Goal: Transaction & Acquisition: Download file/media

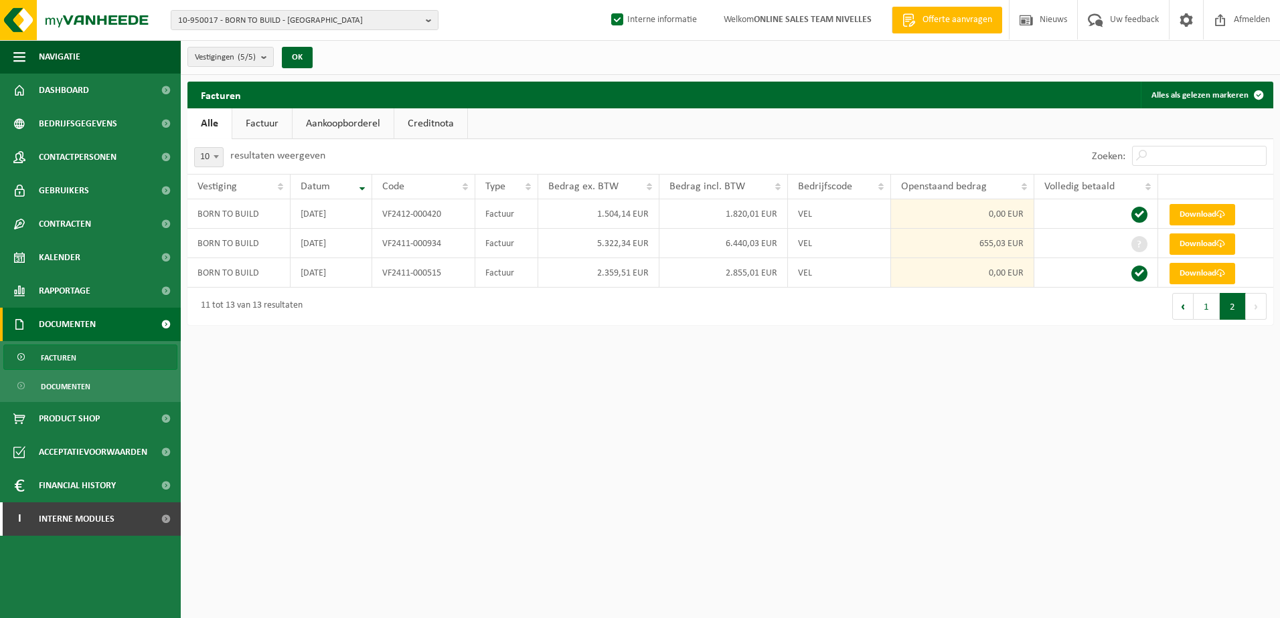
drag, startPoint x: 877, startPoint y: 517, endPoint x: 862, endPoint y: 533, distance: 22.3
click at [877, 517] on html "10-950017 - BORN TO BUILD - [GEOGRAPHIC_DATA] 10-950017 - BORN TO BUILD - [GEOG…" at bounding box center [640, 309] width 1280 height 618
drag, startPoint x: 66, startPoint y: 163, endPoint x: 196, endPoint y: 186, distance: 132.5
click at [66, 163] on span "Contactpersonen" at bounding box center [78, 157] width 78 height 33
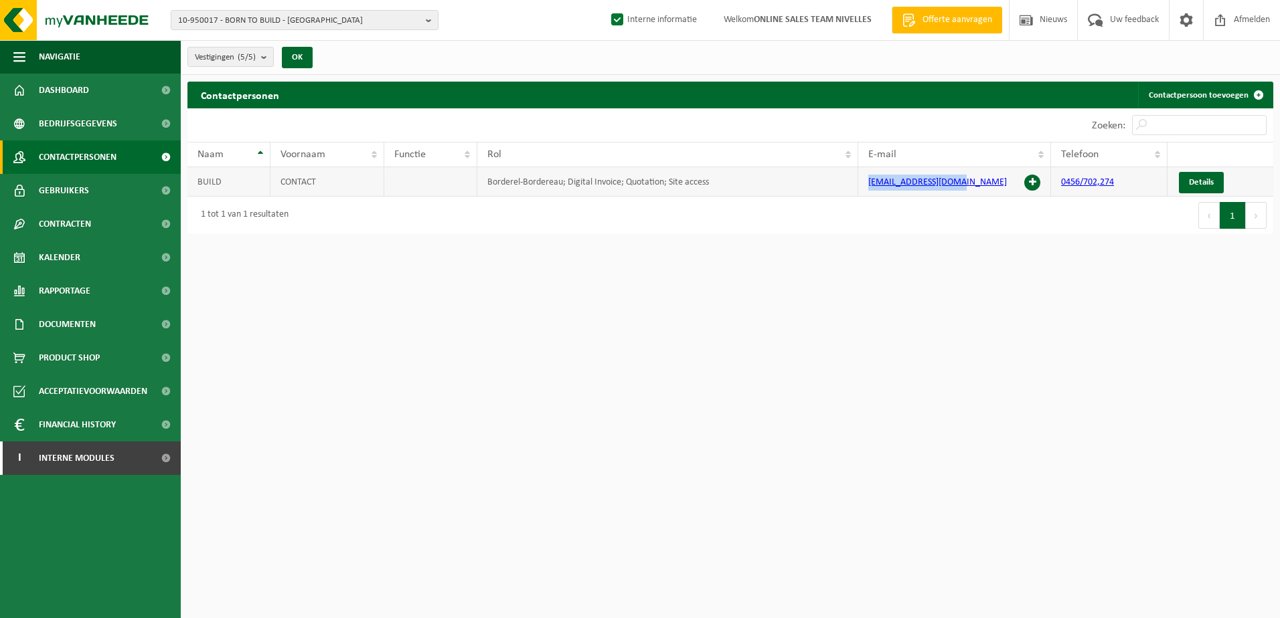
drag, startPoint x: 962, startPoint y: 183, endPoint x: 869, endPoint y: 183, distance: 93.7
click at [869, 183] on td "info@borntobuild.net" at bounding box center [954, 181] width 193 height 29
copy link "info@borntobuild.net"
click at [807, 464] on html "10-950017 - BORN TO BUILD - [GEOGRAPHIC_DATA] 10-950017 - BORN TO BUILD - [GEOG…" at bounding box center [640, 309] width 1280 height 618
click at [659, 424] on html "10-950017 - BORN TO BUILD - BRUXELLES 10-950017 - BORN TO BUILD - BRUXELLES 10-…" at bounding box center [640, 309] width 1280 height 618
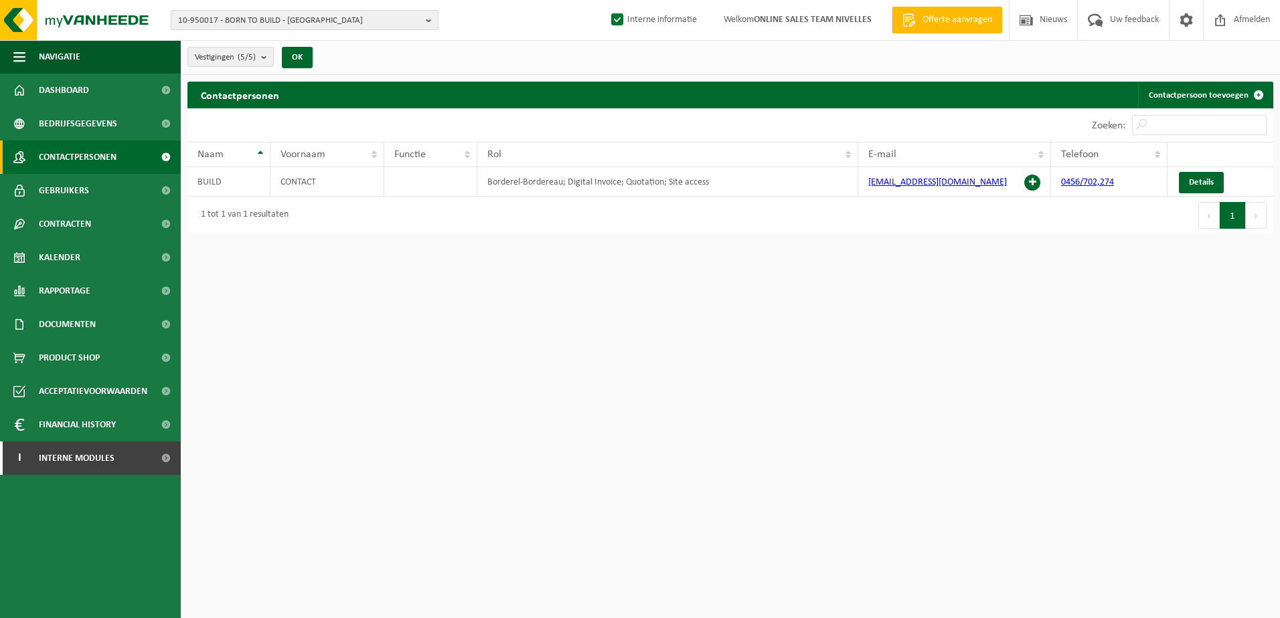
click at [426, 19] on b "button" at bounding box center [432, 20] width 12 height 19
type input "10-975636"
click at [282, 61] on strong "10-975636 - SEHAN BVBA - OOSTENDE" at bounding box center [265, 61] width 174 height 10
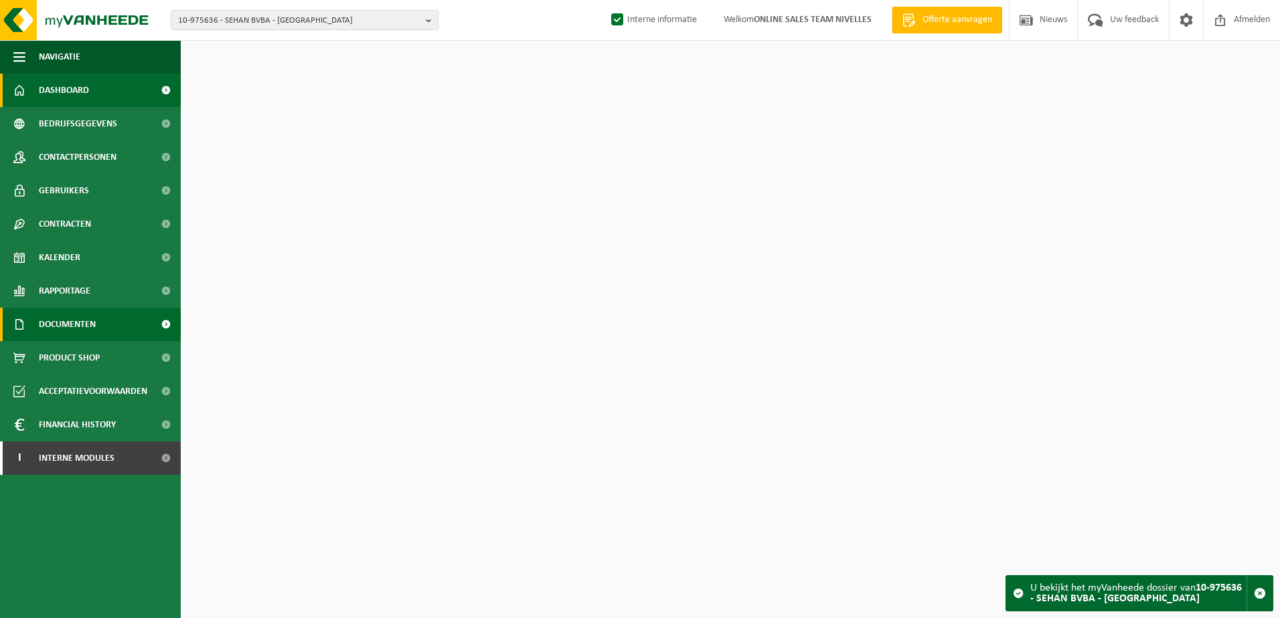
click at [86, 326] on span "Documenten" at bounding box center [67, 324] width 57 height 33
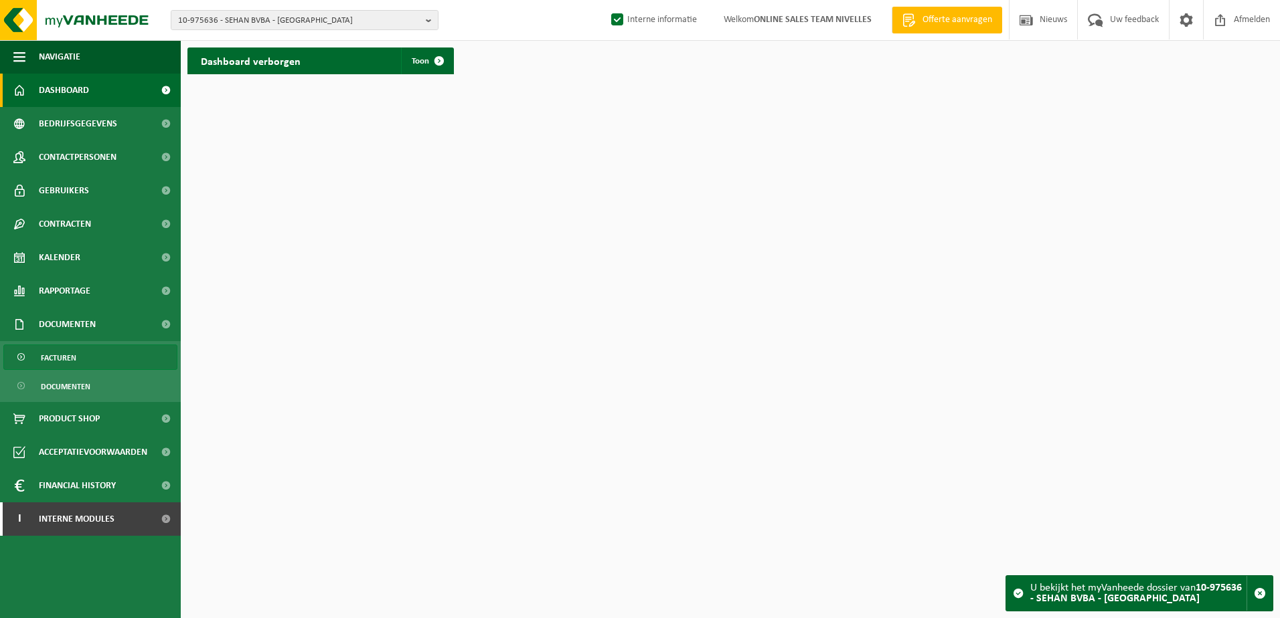
click at [81, 352] on link "Facturen" at bounding box center [90, 357] width 174 height 25
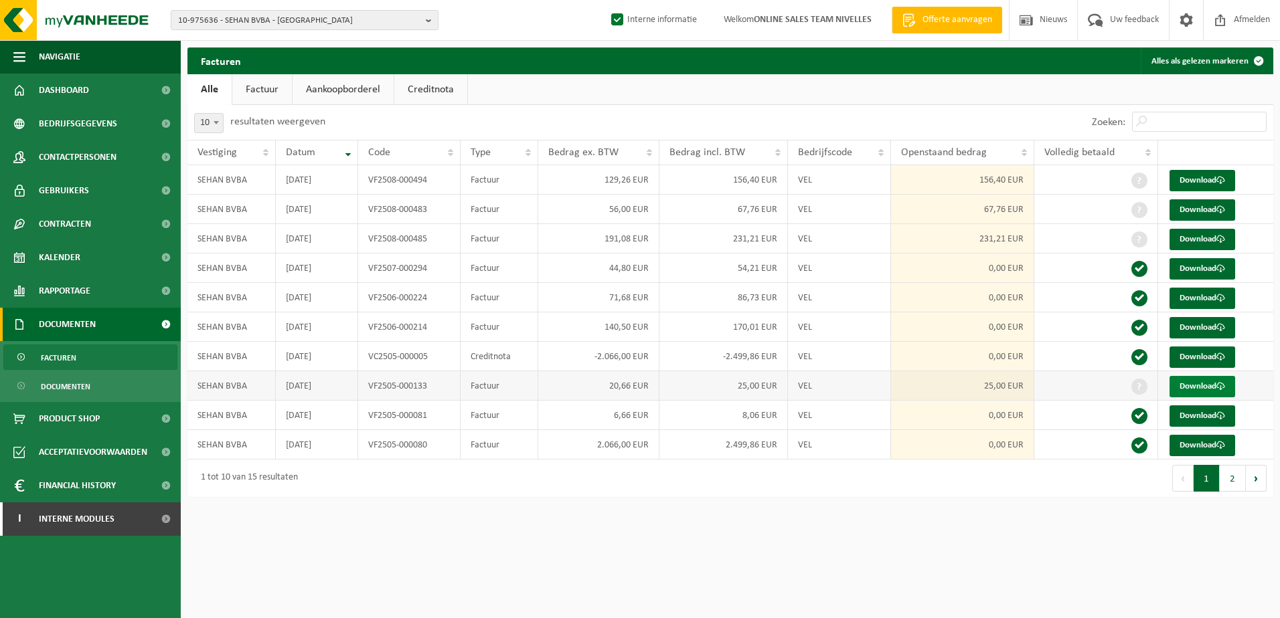
click at [1197, 392] on link "Download" at bounding box center [1202, 386] width 66 height 21
click at [770, 526] on html "10-975636 - SEHAN BVBA - OOSTENDE 10-975636 - SEHAN BVBA - OOSTENDE Interne inf…" at bounding box center [640, 309] width 1280 height 618
click at [428, 19] on b "button" at bounding box center [432, 20] width 12 height 19
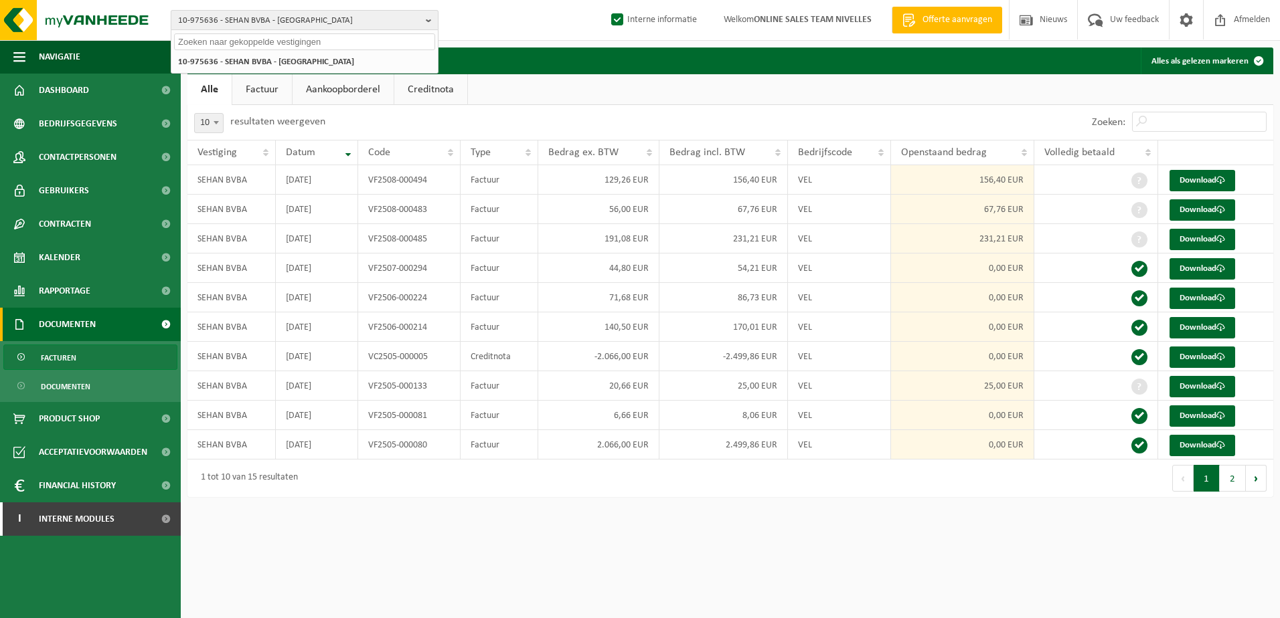
paste input "10-954121"
type input "10-954121"
click at [369, 52] on div "10-975636 - SEHAN BVBA - OOSTENDE 10-954121 - KARO - LASNE" at bounding box center [304, 62] width 266 height 22
click at [344, 58] on li "10-954121 - KARO - LASNE" at bounding box center [304, 62] width 261 height 17
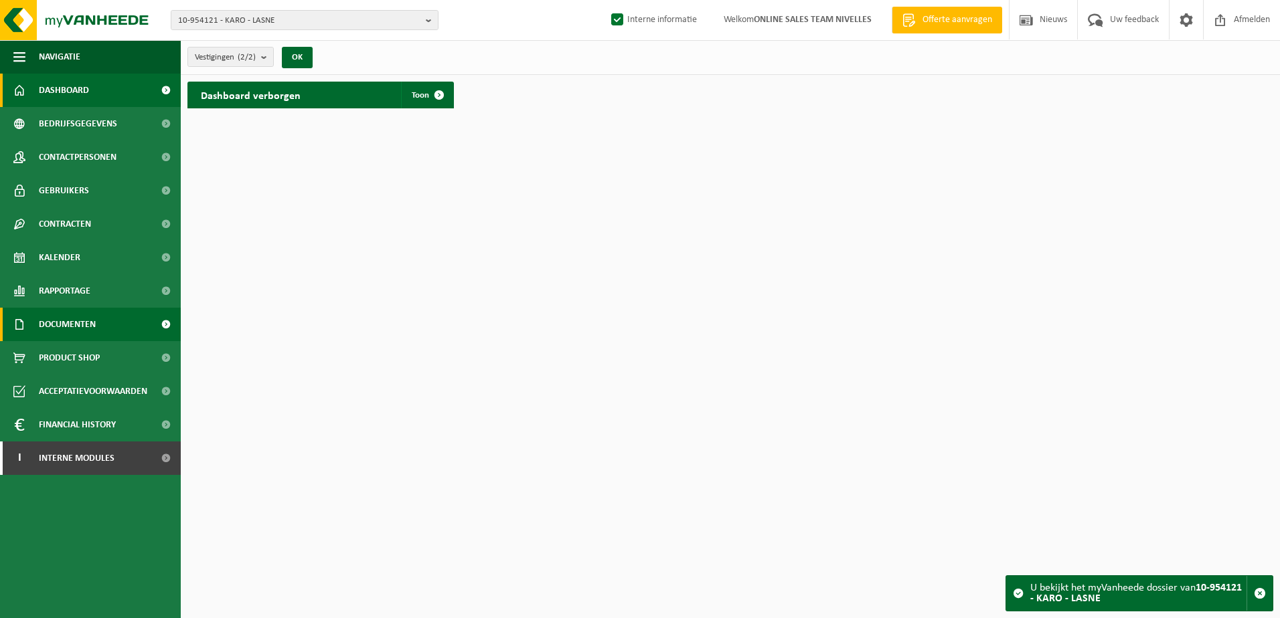
click at [105, 331] on link "Documenten" at bounding box center [90, 324] width 181 height 33
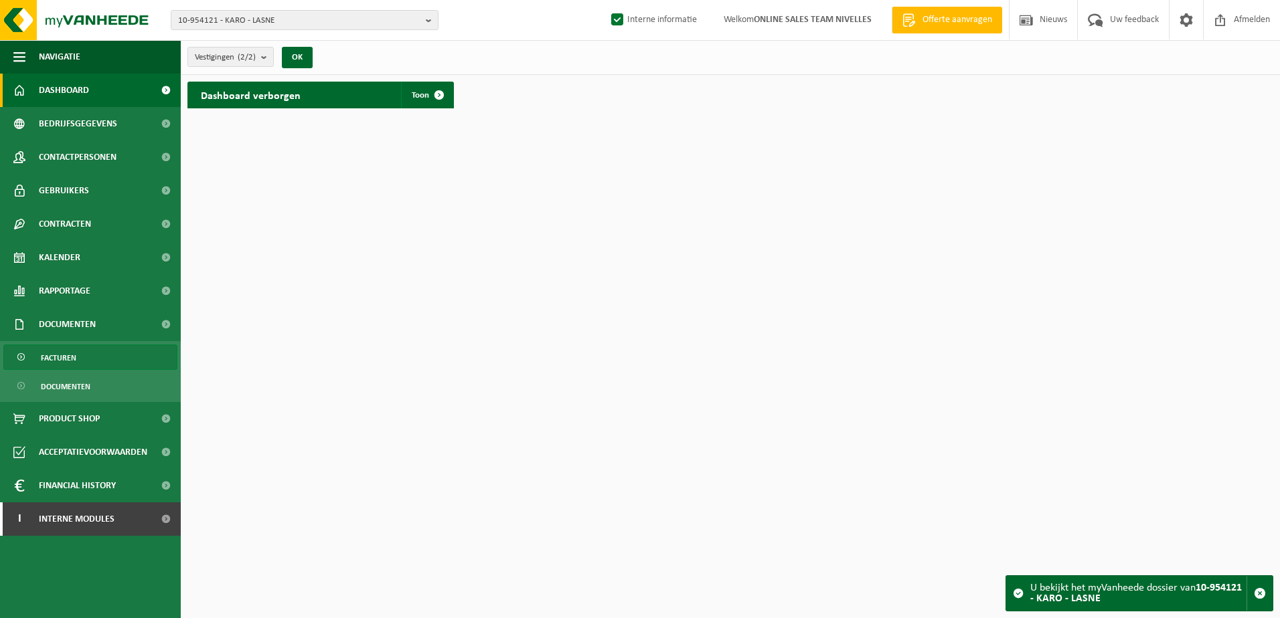
click at [108, 359] on link "Facturen" at bounding box center [90, 357] width 174 height 25
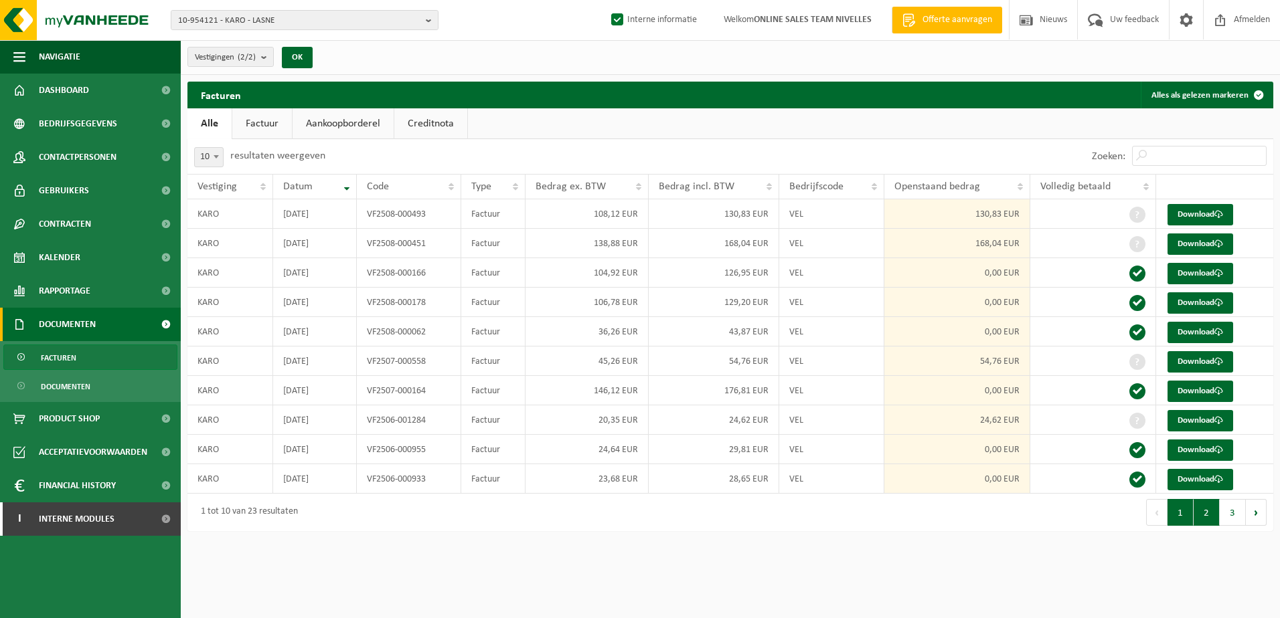
click at [1214, 507] on button "2" at bounding box center [1206, 512] width 26 height 27
click at [1229, 507] on button "3" at bounding box center [1232, 512] width 26 height 27
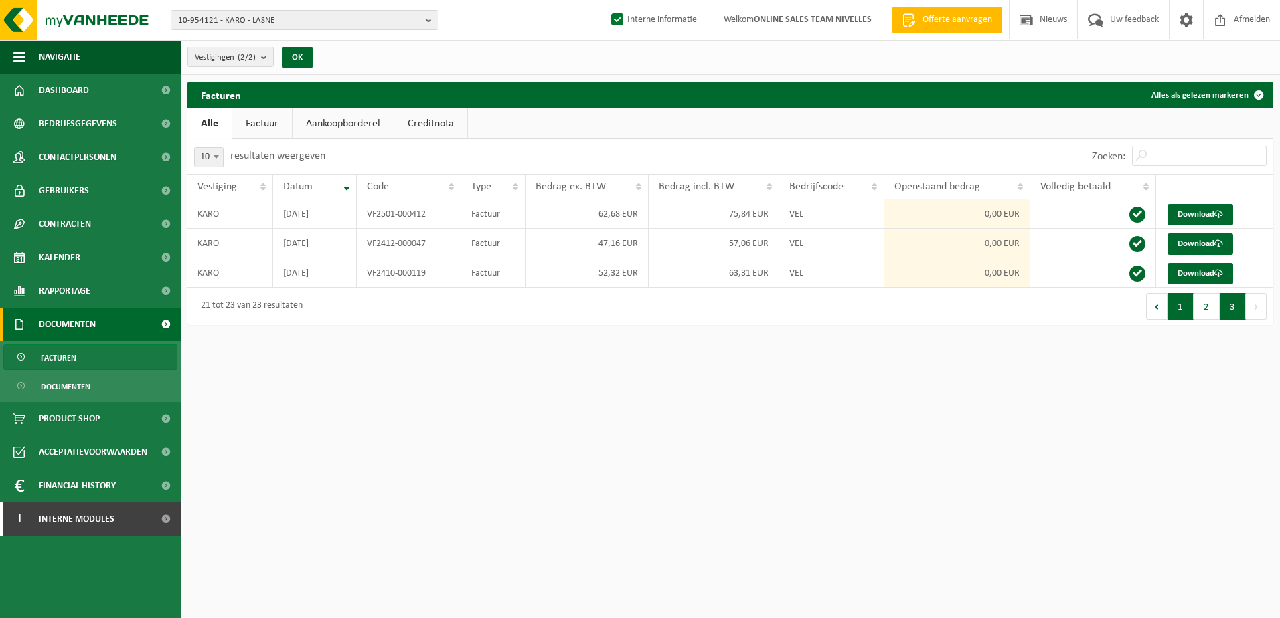
click at [1189, 315] on button "1" at bounding box center [1180, 306] width 26 height 27
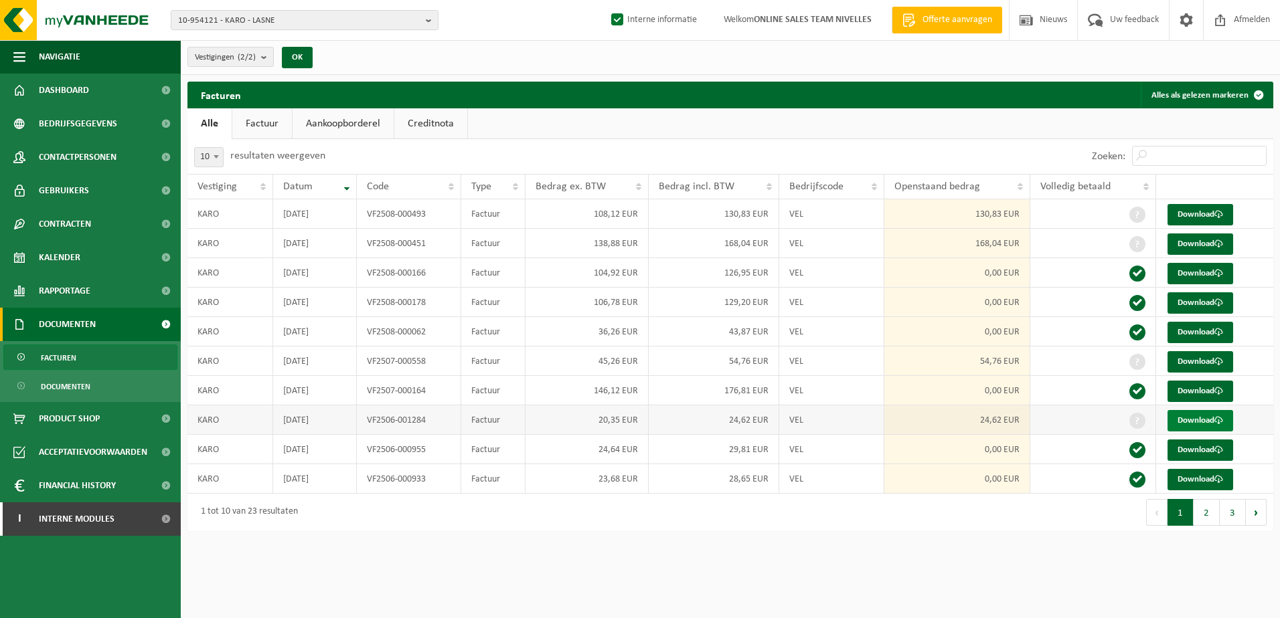
click at [1191, 414] on link "Download" at bounding box center [1200, 420] width 66 height 21
click at [916, 602] on html "10-954121 - KARO - LASNE 10-954121 - KARO - LASNE 10-991008 - KARO-LASNE - LASN…" at bounding box center [640, 309] width 1280 height 618
click at [1199, 239] on link "Download" at bounding box center [1200, 244] width 66 height 21
click at [1194, 213] on link "Download" at bounding box center [1200, 214] width 66 height 21
click at [1204, 361] on link "Download" at bounding box center [1200, 361] width 66 height 21
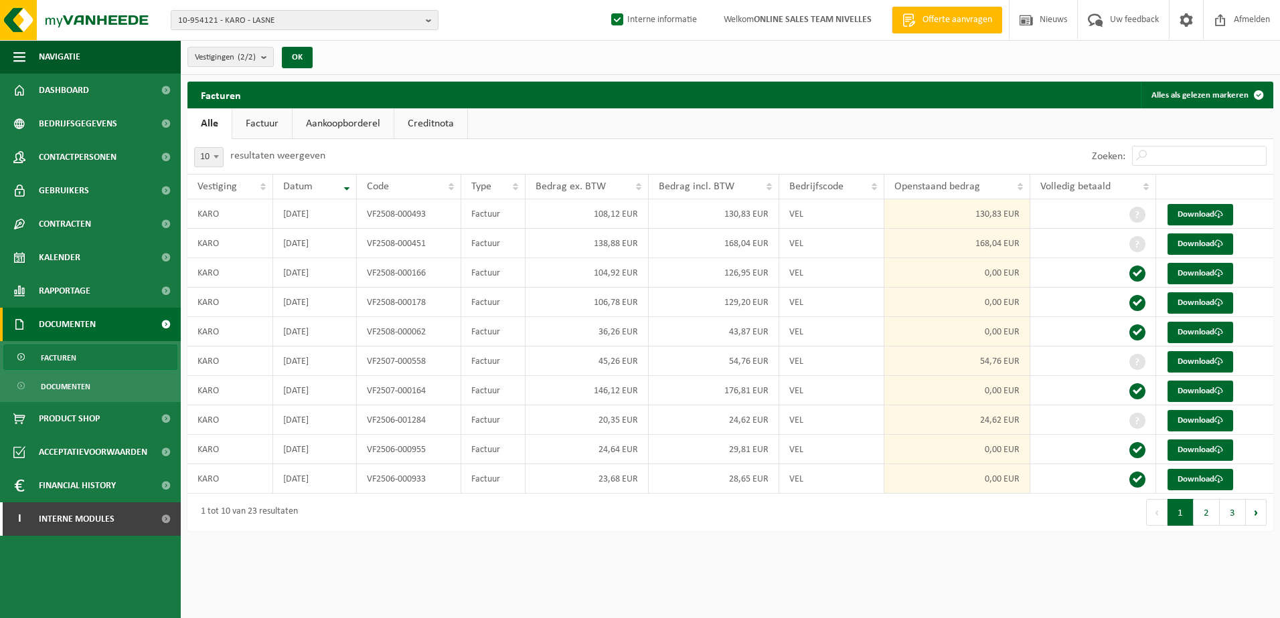
click at [819, 570] on html "10-954121 - KARO - LASNE 10-954121 - KARO - LASNE 10-991008 - KARO-LASNE - LASN…" at bounding box center [640, 309] width 1280 height 618
click at [748, 573] on html "10-954121 - KARO - LASNE 10-954121 - KARO - LASNE 10-991008 - KARO-LASNE - LASN…" at bounding box center [640, 309] width 1280 height 618
click at [430, 20] on b "button" at bounding box center [432, 20] width 12 height 19
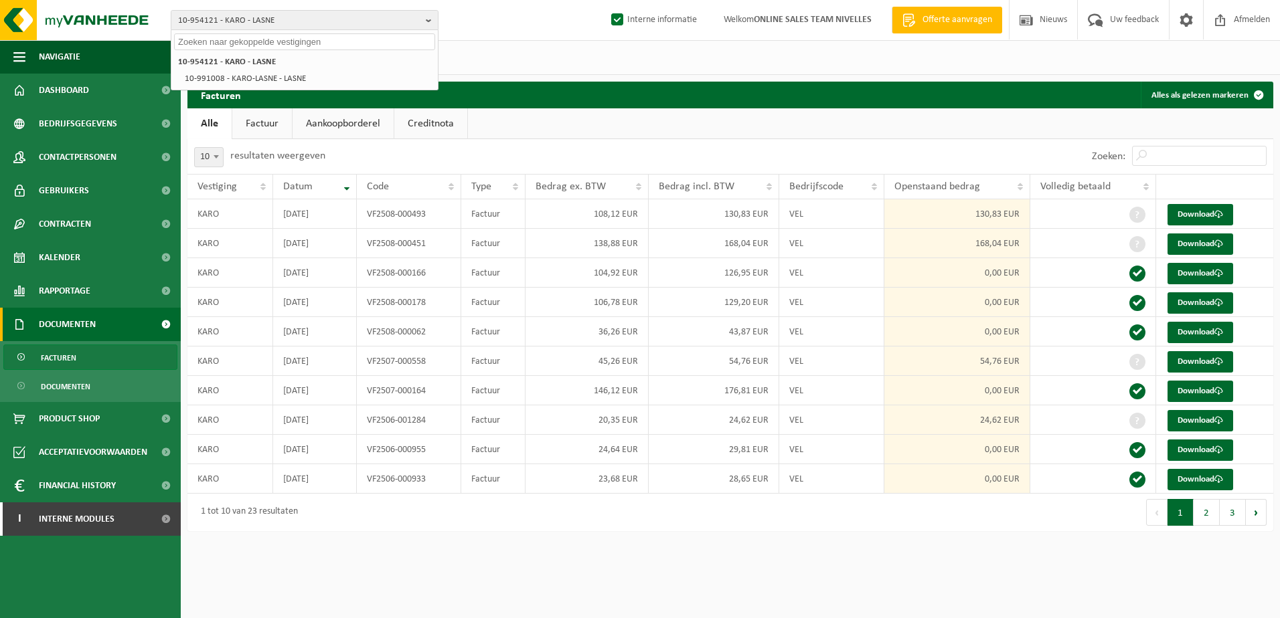
click at [383, 41] on input "text" at bounding box center [304, 41] width 261 height 17
paste input "10-992256"
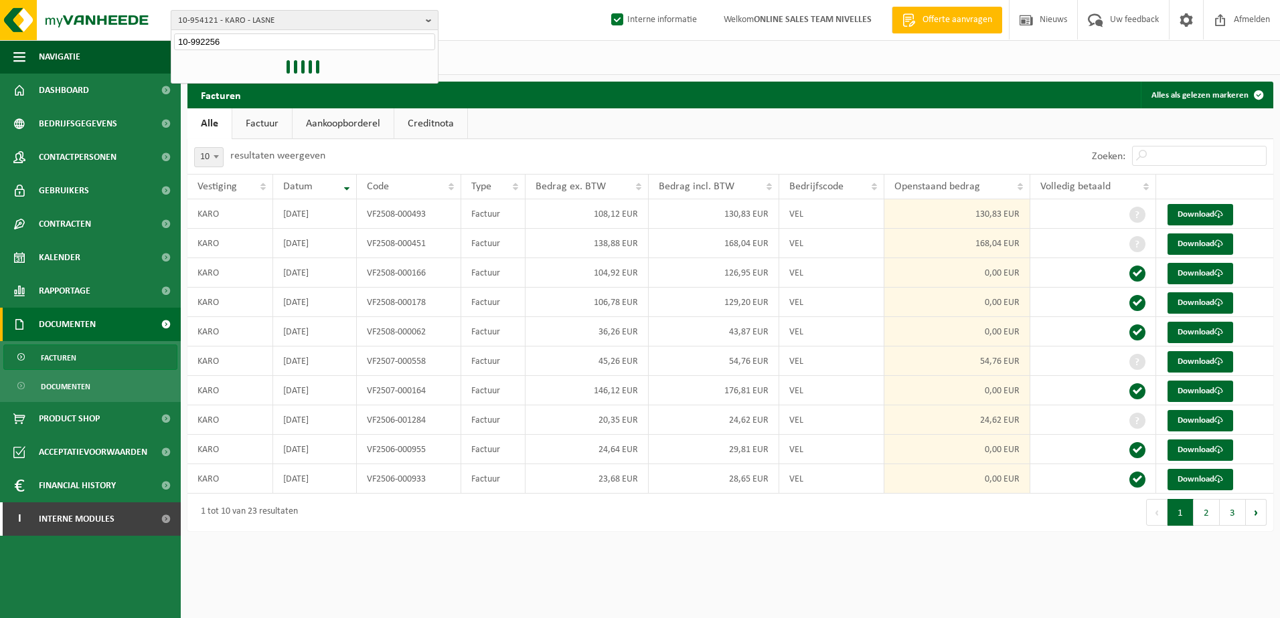
type input "10-992256"
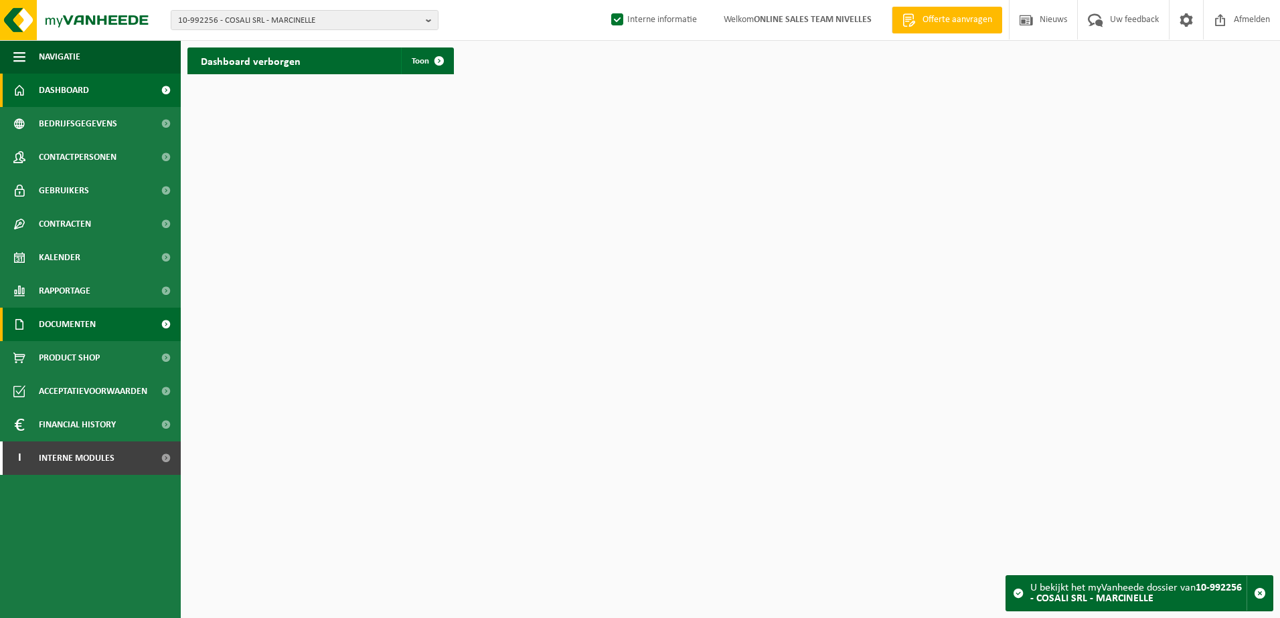
click at [85, 325] on span "Documenten" at bounding box center [67, 324] width 57 height 33
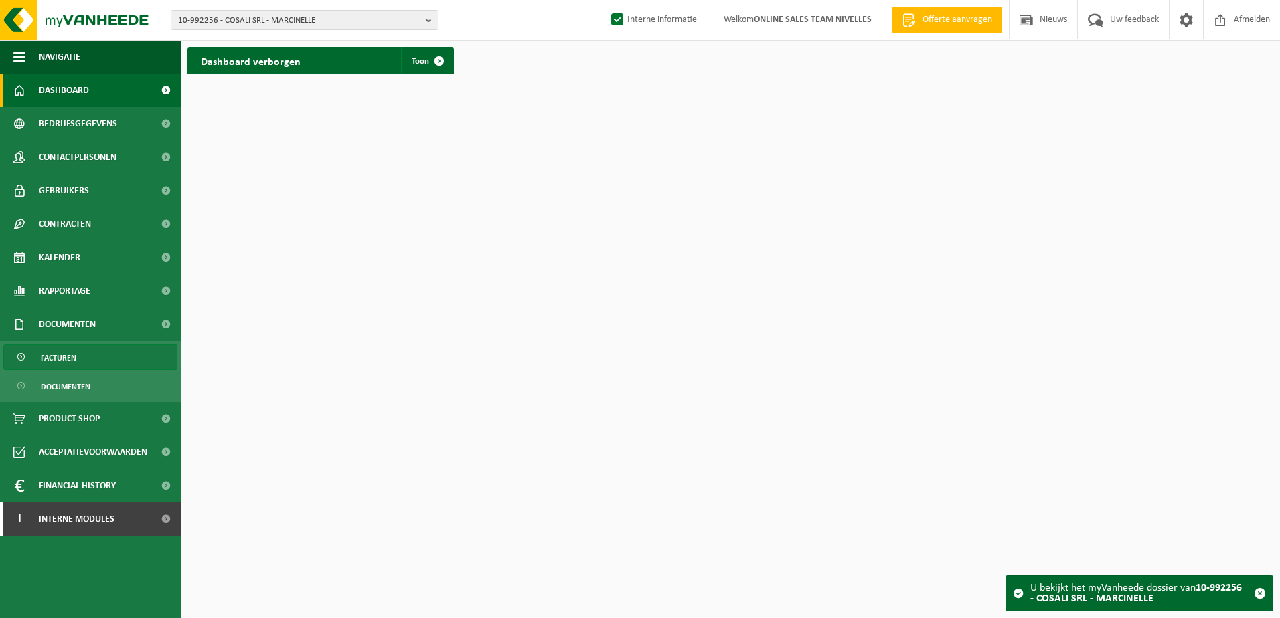
click at [76, 359] on span "Facturen" at bounding box center [58, 357] width 35 height 25
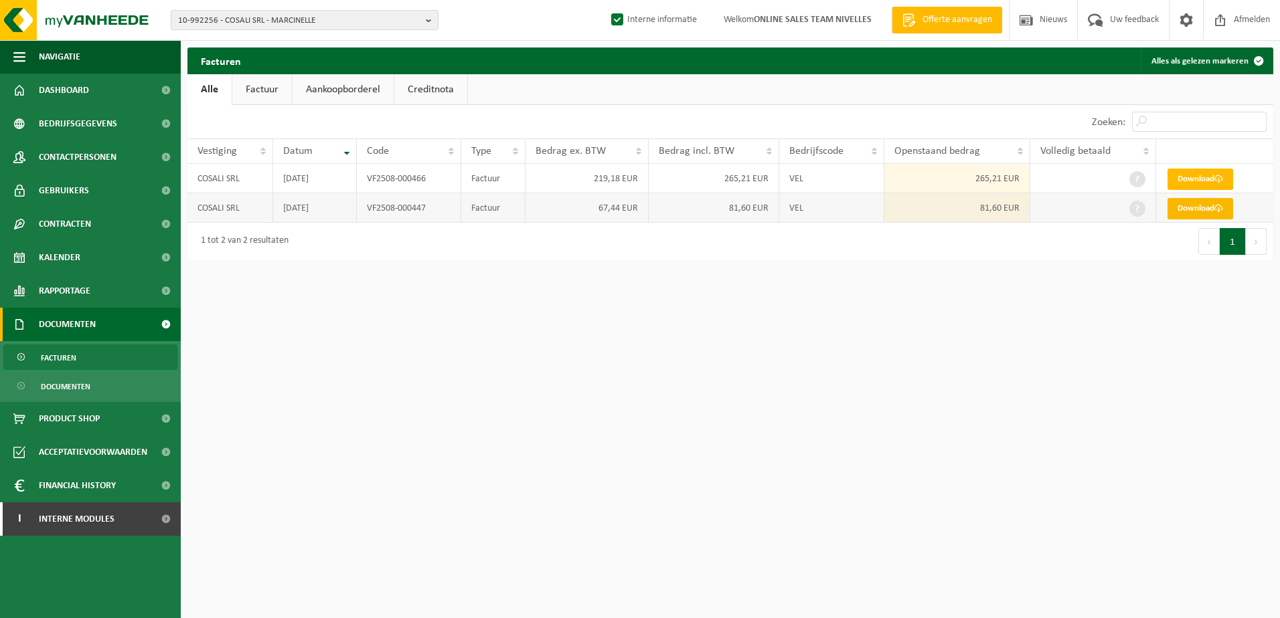
click at [1198, 203] on link "Download" at bounding box center [1200, 208] width 66 height 21
click at [429, 19] on b "button" at bounding box center [432, 20] width 12 height 19
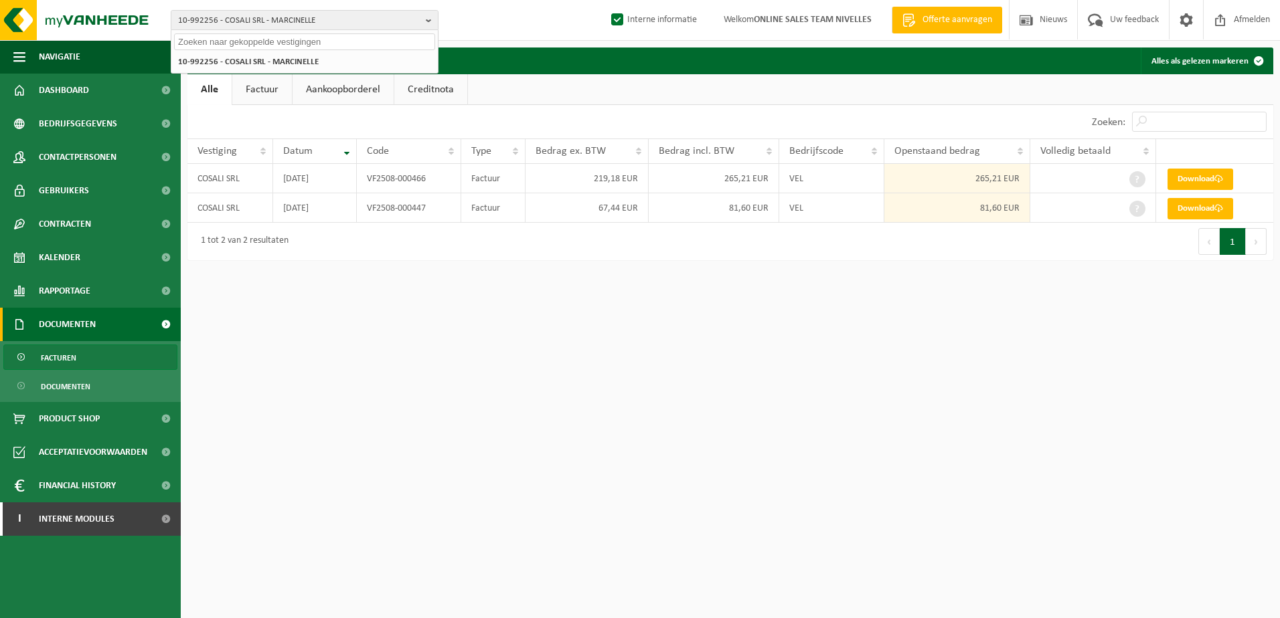
click at [420, 45] on input "text" at bounding box center [304, 41] width 261 height 17
paste input "10-990401"
type input "10-990401"
click at [365, 62] on li "10-990401 - FAY BRENDAN - MARCINELLE" at bounding box center [304, 62] width 261 height 17
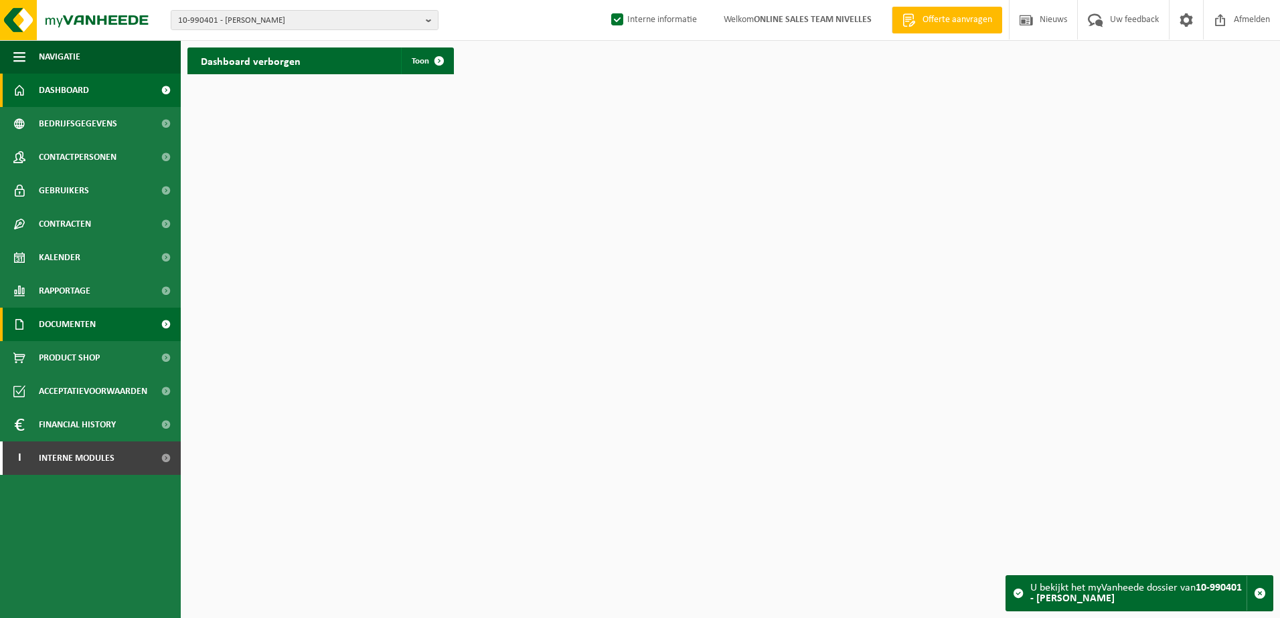
click at [74, 335] on span "Documenten" at bounding box center [67, 324] width 57 height 33
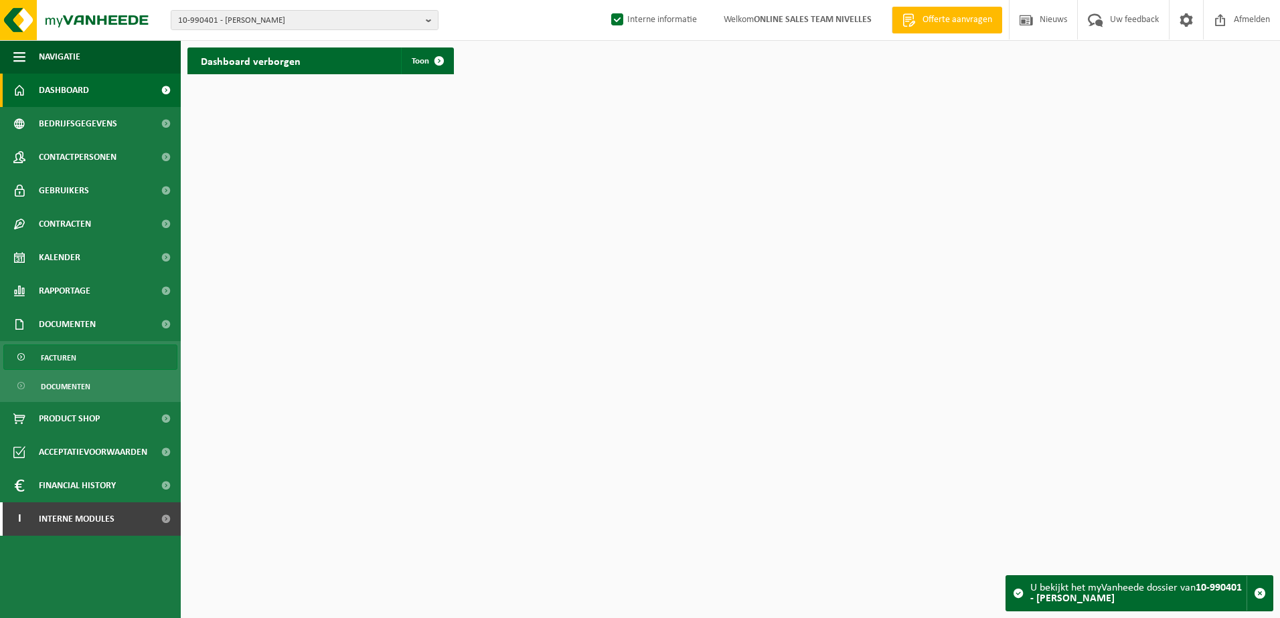
click at [84, 362] on link "Facturen" at bounding box center [90, 357] width 174 height 25
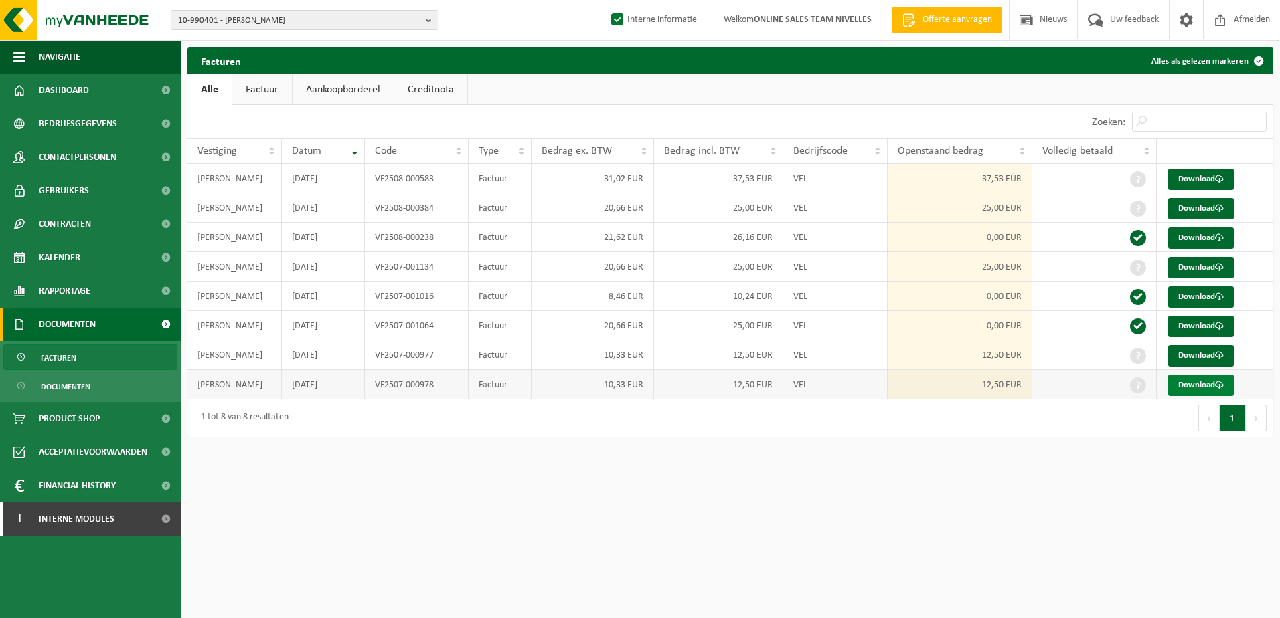
click at [1195, 387] on link "Download" at bounding box center [1201, 385] width 66 height 21
drag, startPoint x: 962, startPoint y: 520, endPoint x: 974, endPoint y: 508, distance: 17.5
click at [962, 520] on html "10-990401 - FAY BRENDAN - MARCINELLE 10-990401 - FAY BRENDAN - MARCINELLE Inter…" at bounding box center [640, 309] width 1280 height 618
drag, startPoint x: 436, startPoint y: 386, endPoint x: 375, endPoint y: 385, distance: 60.2
click at [375, 385] on td "VF2507-000978" at bounding box center [417, 384] width 104 height 29
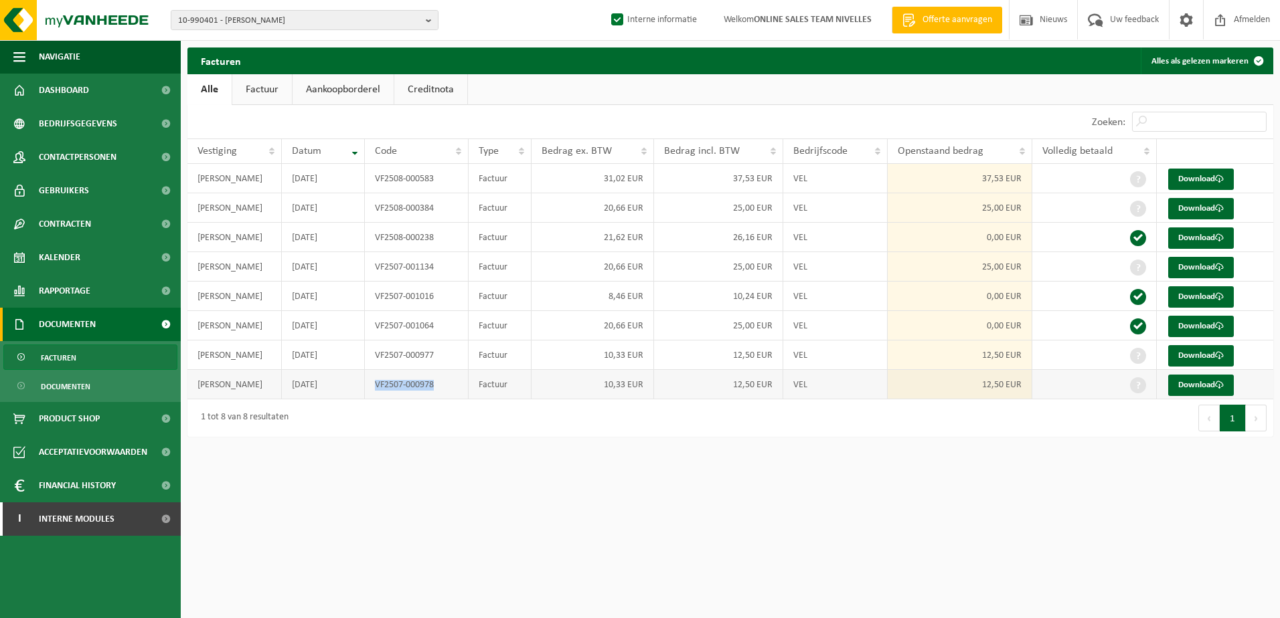
copy td "VF2507-000978"
click at [415, 354] on td "VF2507-000977" at bounding box center [417, 355] width 104 height 29
drag, startPoint x: 433, startPoint y: 354, endPoint x: 374, endPoint y: 345, distance: 59.6
click at [374, 345] on td "VF2507-000977" at bounding box center [417, 355] width 104 height 29
copy td "VF2507-000977"
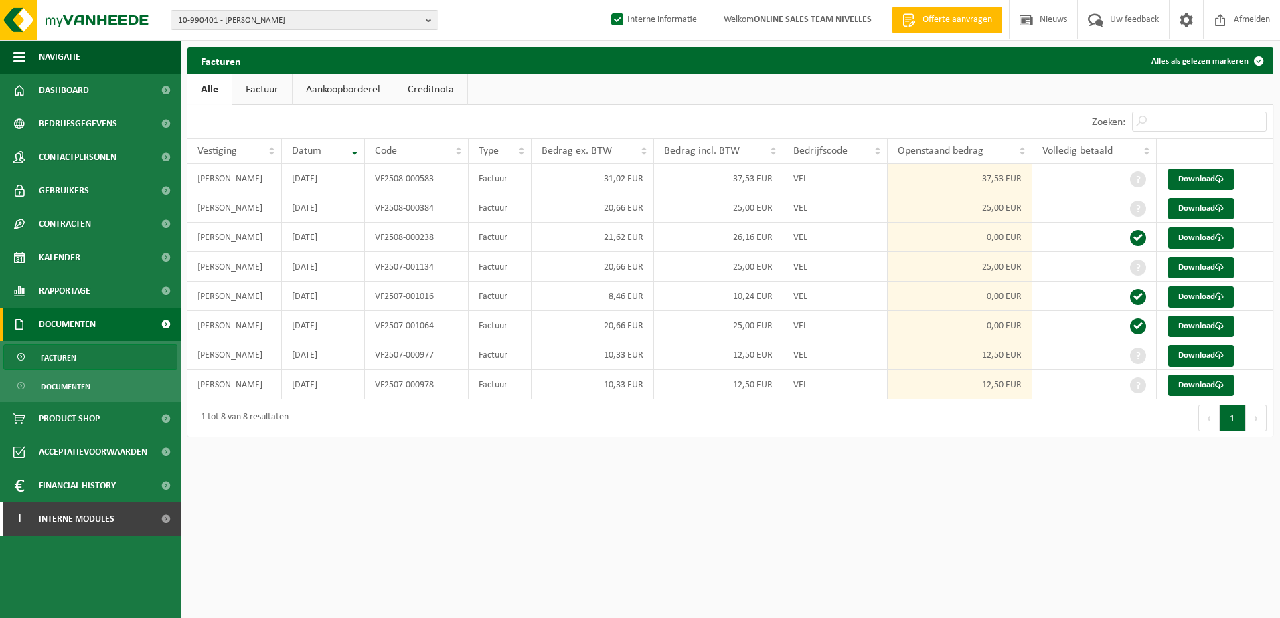
click at [768, 527] on html "10-990401 - FAY BRENDAN - MARCINELLE 10-990401 - FAY BRENDAN - MARCINELLE Inter…" at bounding box center [640, 309] width 1280 height 618
click at [1209, 383] on link "Download" at bounding box center [1201, 385] width 66 height 21
click at [816, 499] on html "10-990401 - FAY BRENDAN - MARCINELLE 10-990401 - FAY BRENDAN - MARCINELLE Inter…" at bounding box center [640, 309] width 1280 height 618
drag, startPoint x: 906, startPoint y: 534, endPoint x: 843, endPoint y: 470, distance: 89.9
click at [901, 527] on html "10-990401 - FAY BRENDAN - MARCINELLE 10-990401 - FAY BRENDAN - MARCINELLE Inter…" at bounding box center [640, 309] width 1280 height 618
